Goal: Transaction & Acquisition: Book appointment/travel/reservation

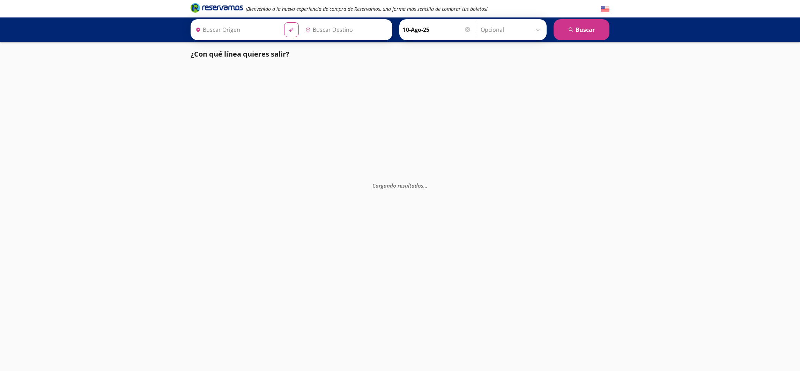
type input "Central de Autobuses, [GEOGRAPHIC_DATA]"
type input "[GEOGRAPHIC_DATA][PERSON_NAME] ([GEOGRAPHIC_DATA]), [GEOGRAPHIC_DATA]"
type input "Santiago de Querétaro, Querétaro"
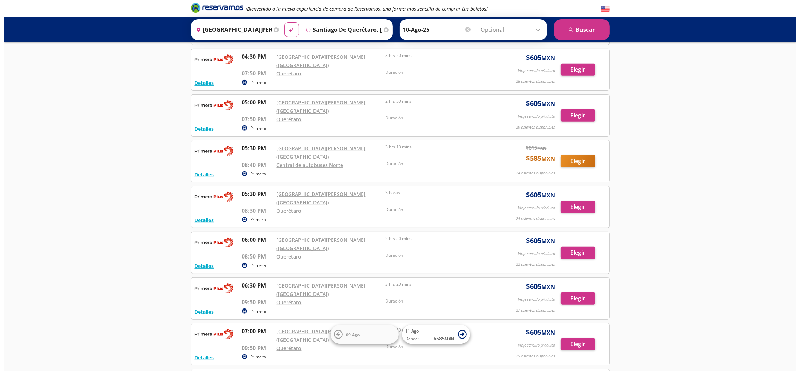
scroll to position [471, 0]
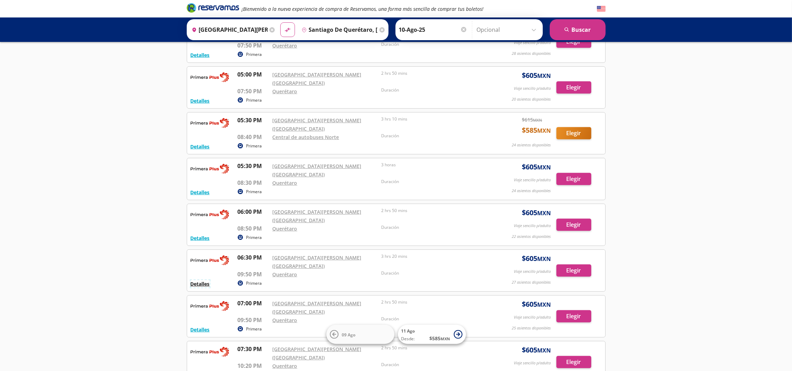
click at [199, 280] on button "Detalles" at bounding box center [200, 283] width 19 height 7
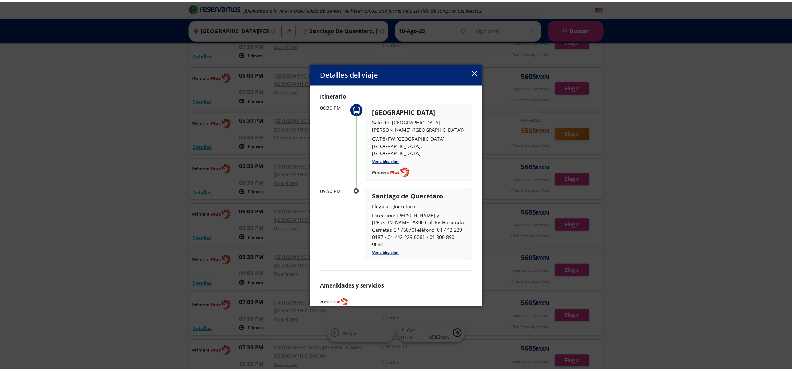
scroll to position [33, 0]
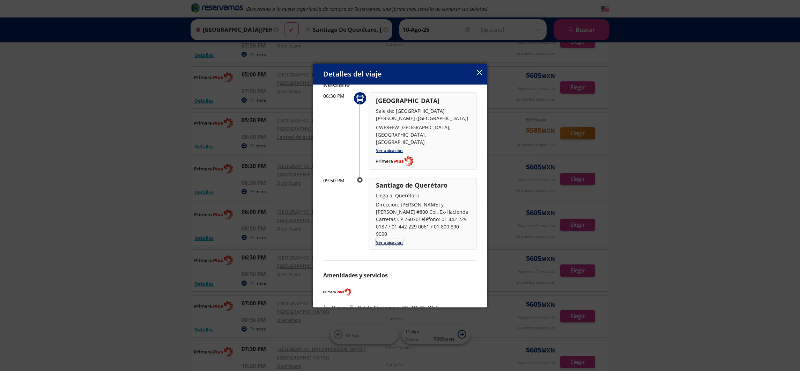
click at [396, 239] on link "Ver ubicación" at bounding box center [389, 242] width 27 height 6
click at [477, 71] on icon "button" at bounding box center [479, 72] width 5 height 5
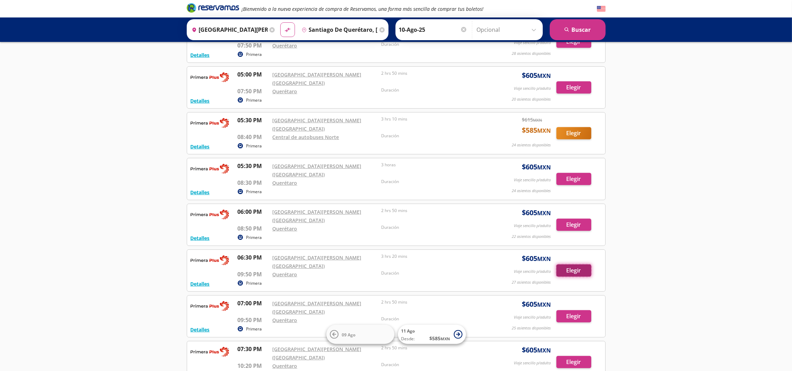
click at [573, 264] on button "Elegir" at bounding box center [574, 270] width 35 height 12
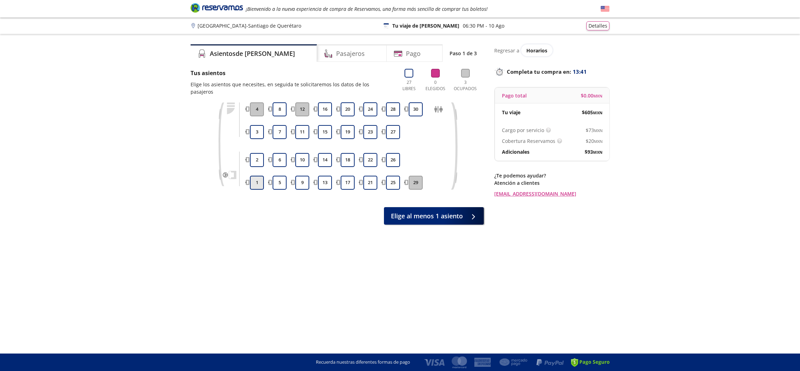
click at [255, 176] on button "1" at bounding box center [257, 183] width 14 height 14
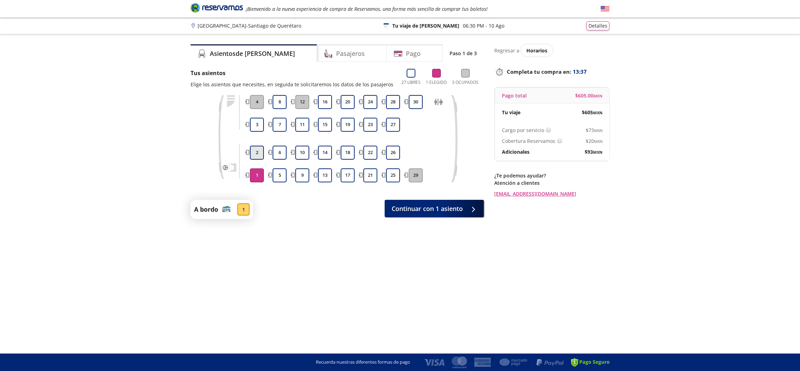
click at [255, 151] on button "2" at bounding box center [257, 153] width 14 height 14
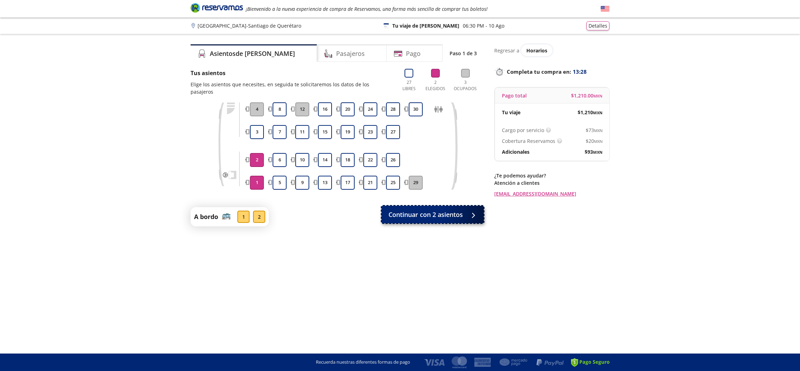
click at [417, 210] on span "Continuar con 2 asientos" at bounding box center [426, 214] width 74 height 9
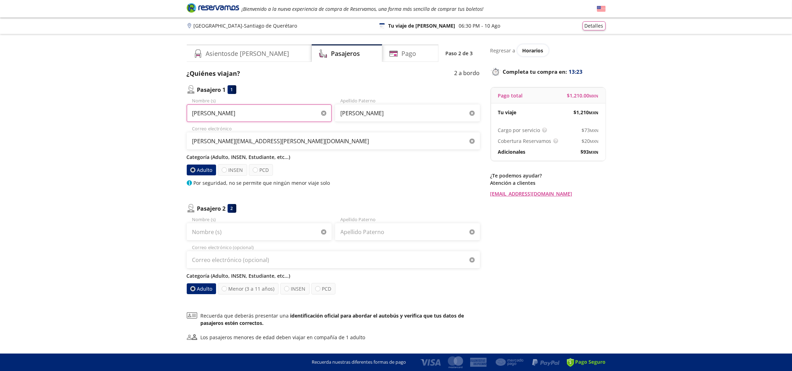
click at [219, 116] on input "PATRICK" at bounding box center [259, 112] width 145 height 17
type input "P"
click at [140, 103] on div "Group 9 Created with Sketch. Datos para la compra Ciudad de México - Santiago d…" at bounding box center [396, 212] width 792 height 425
click at [193, 112] on input "LJULIANNA" at bounding box center [259, 112] width 145 height 17
type input "JULIANNA"
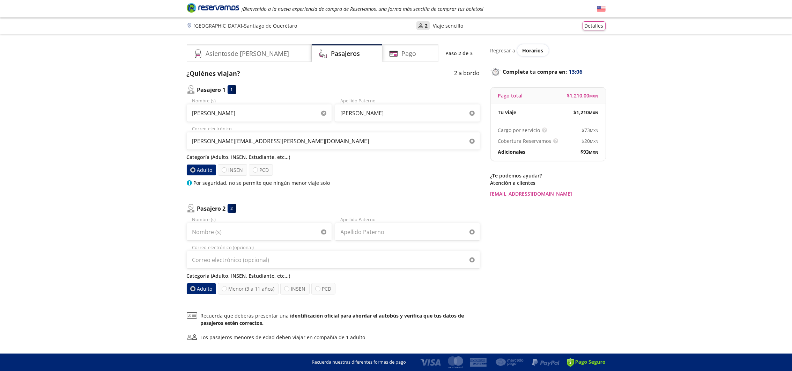
click at [162, 115] on div "Group 9 Created with Sketch. Datos para la compra Ciudad de México - Santiago d…" at bounding box center [396, 212] width 792 height 425
click at [222, 112] on input "JULIANNA" at bounding box center [259, 112] width 145 height 17
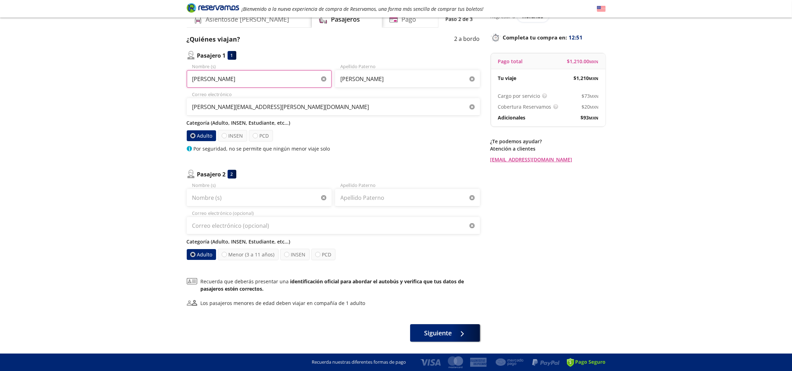
scroll to position [54, 0]
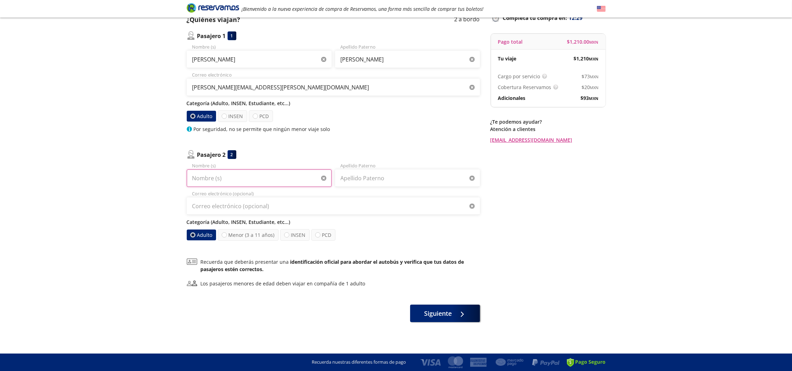
click at [219, 176] on input "Nombre (s)" at bounding box center [259, 177] width 145 height 17
type input "THOMAS"
click at [355, 175] on input "Apellido Paterno" at bounding box center [407, 177] width 145 height 17
type input "ABRANTES"
click at [211, 209] on input "Correo electrónico (opcional)" at bounding box center [333, 205] width 293 height 17
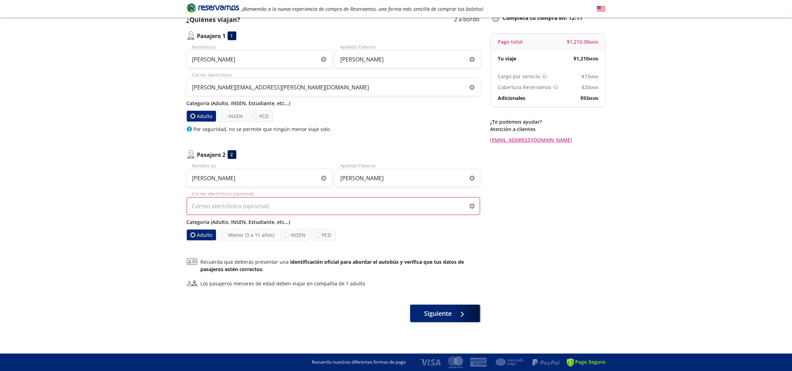
type input "patrick.tositti@serac-group.com"
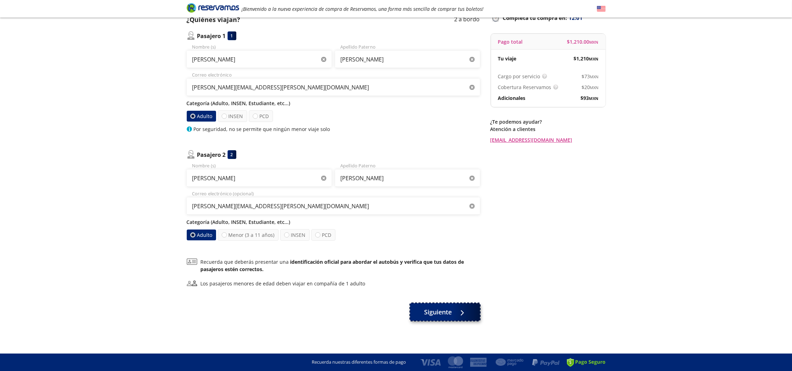
click at [442, 311] on span "Siguiente" at bounding box center [438, 311] width 28 height 9
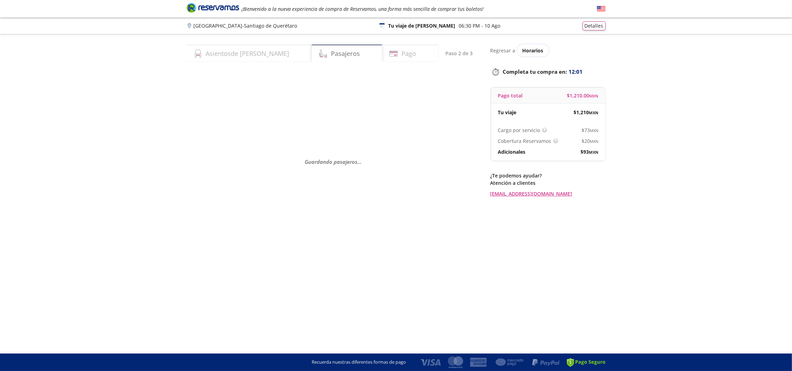
scroll to position [0, 0]
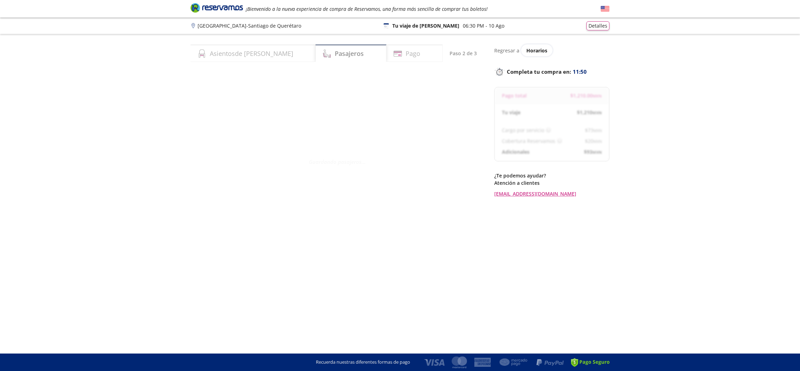
select select "MX"
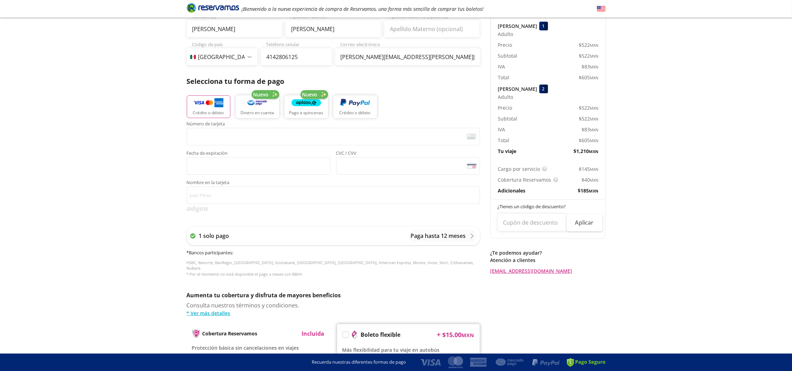
scroll to position [105, 0]
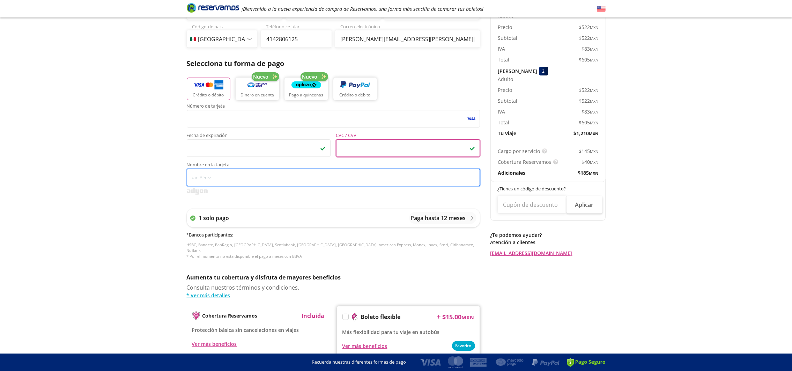
click at [206, 179] on input "Nombre en la tarjeta" at bounding box center [333, 177] width 293 height 17
type input "PATRICK TOSITTI"
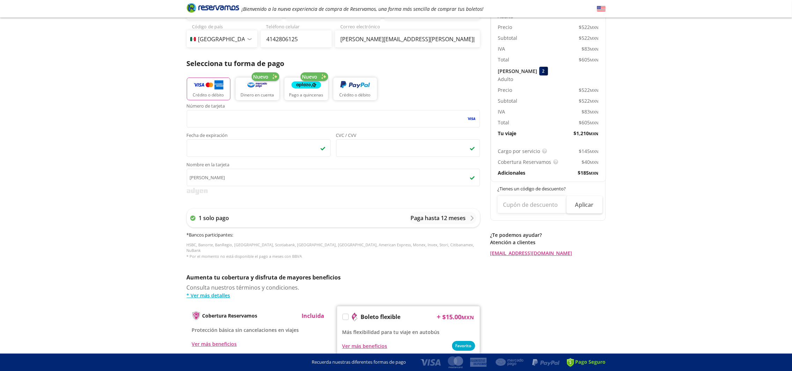
click at [151, 209] on div "Group 9 Created with Sketch. Pago Ciudad de México - Santiago de Querétaro ¡Bie…" at bounding box center [396, 177] width 792 height 565
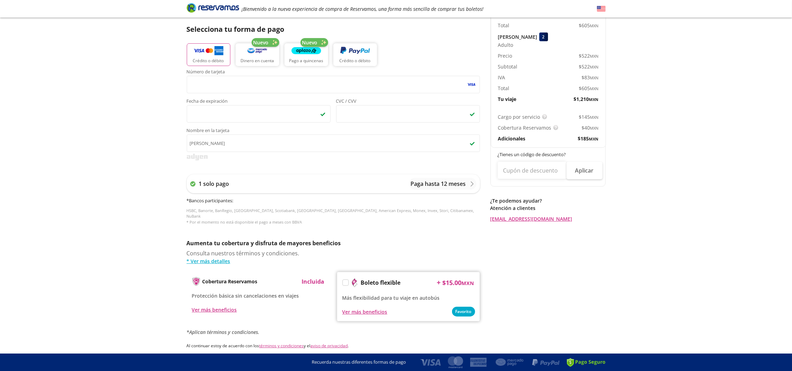
scroll to position [188, 0]
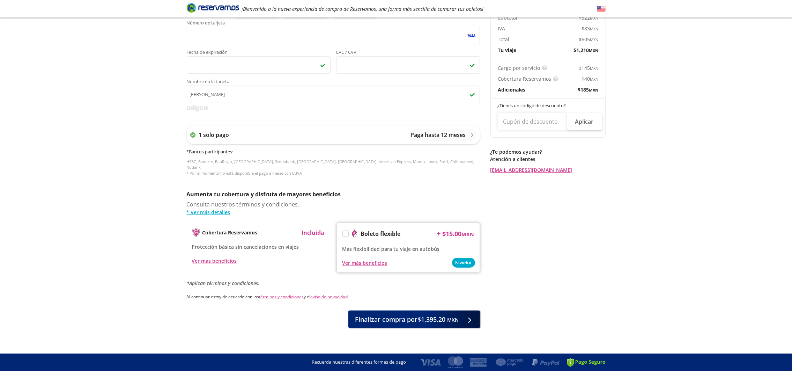
click at [346, 231] on label at bounding box center [346, 234] width 6 height 6
click at [346, 233] on input "Boleto flexible" at bounding box center [345, 235] width 5 height 5
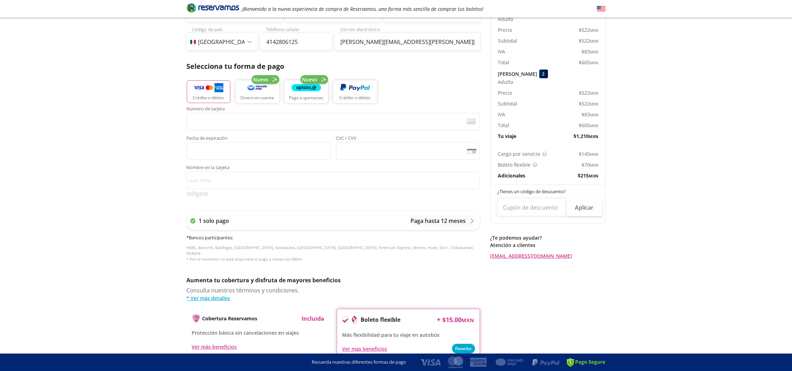
scroll to position [105, 0]
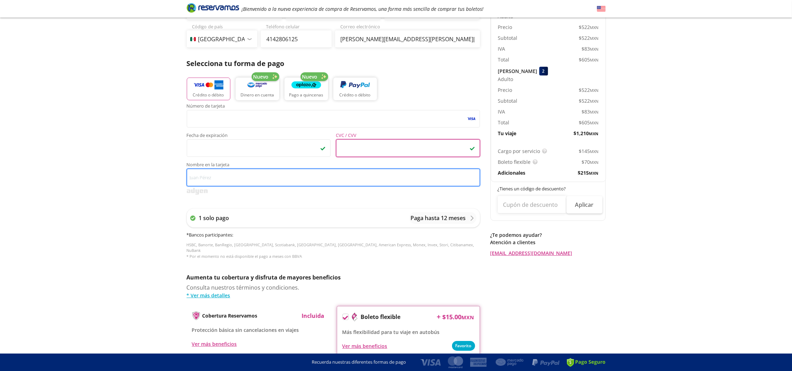
click at [209, 177] on input "Nombre en la tarjeta" at bounding box center [333, 177] width 293 height 17
type input "PATRICK TOSITTI"
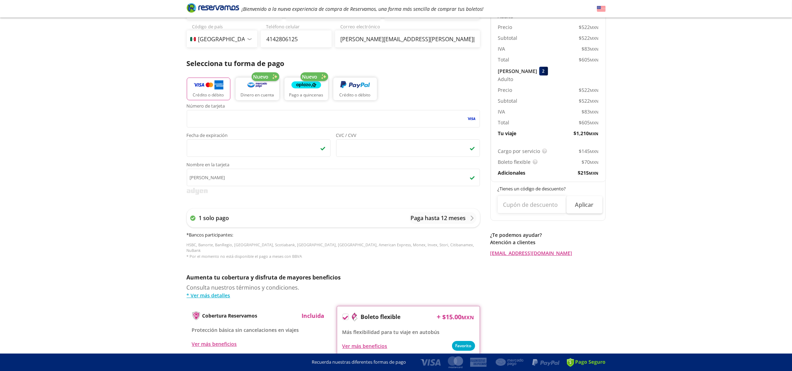
click at [141, 227] on div "Group 9 Created with Sketch. Pago Ciudad de México - Santiago de Querétaro ¡Bie…" at bounding box center [396, 177] width 792 height 565
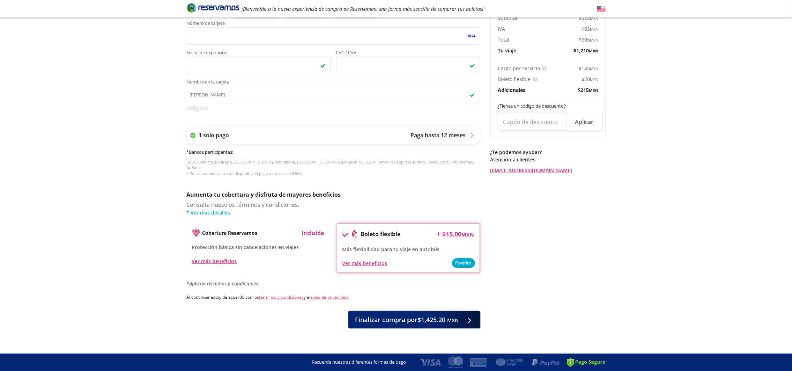
scroll to position [188, 0]
click at [412, 313] on span "Finalizar compra por $1,425.20 MXN" at bounding box center [407, 317] width 104 height 9
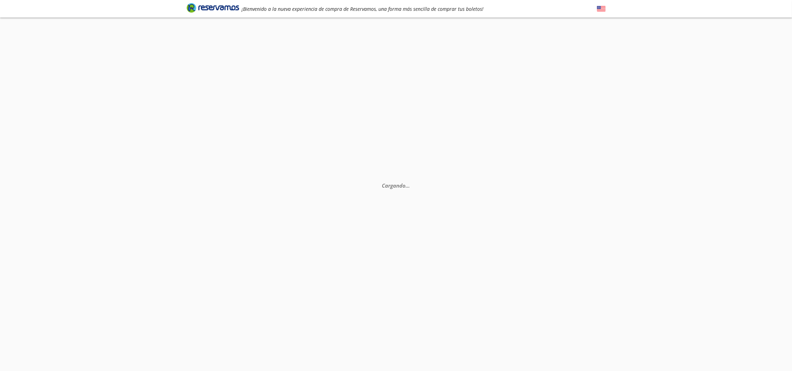
scroll to position [0, 0]
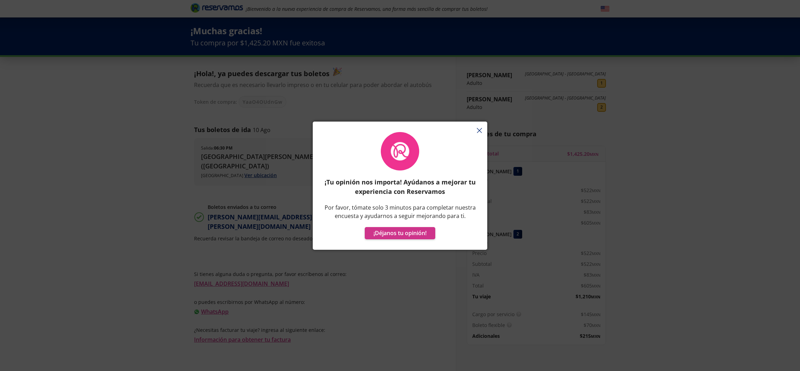
click at [481, 128] on icon "button" at bounding box center [479, 130] width 5 height 5
